Goal: Information Seeking & Learning: Learn about a topic

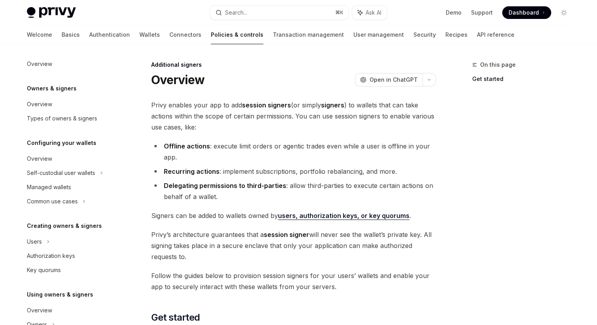
scroll to position [47, 0]
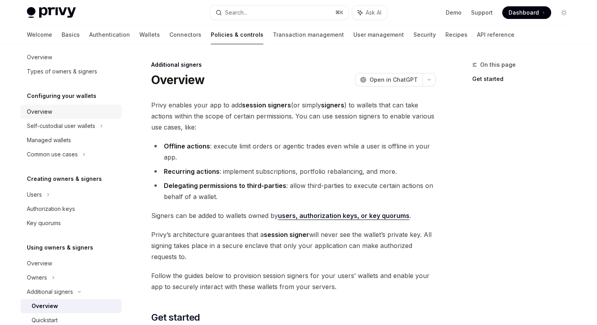
click at [45, 114] on div "Overview" at bounding box center [39, 111] width 25 height 9
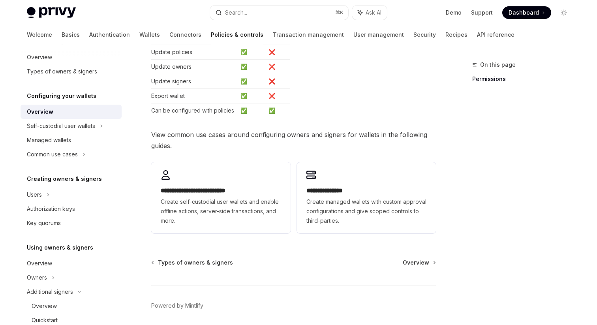
scroll to position [185, 0]
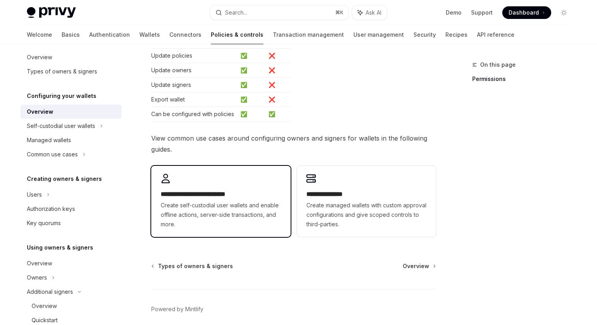
click at [226, 204] on span "Create self-custodial user wallets and enable offline actions, server-side tran…" at bounding box center [221, 215] width 120 height 28
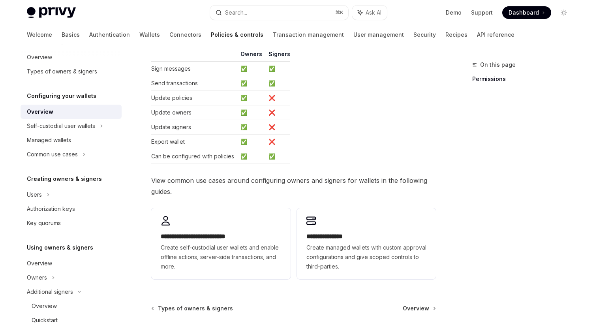
scroll to position [185, 0]
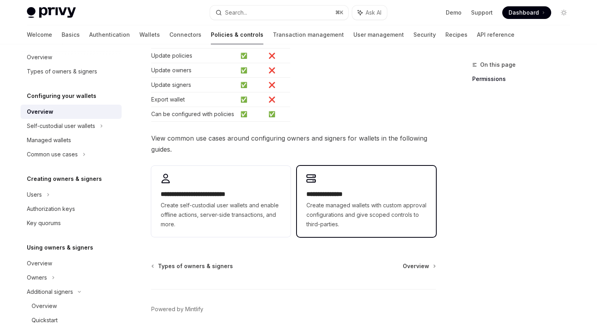
click at [325, 202] on span "Create managed wallets with custom approval configurations and give scoped cont…" at bounding box center [367, 215] width 120 height 28
type textarea "*"
